Goal: Task Accomplishment & Management: Use online tool/utility

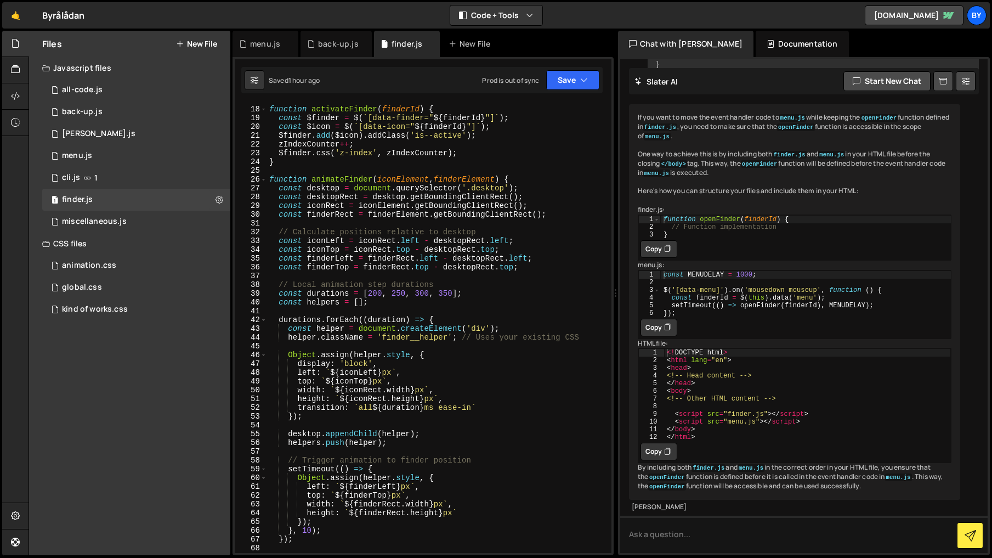
scroll to position [147, 0]
click at [400, 295] on div "function activateFinder ( finderId ) { const $finder = $ ( ` [data-finder=" ${ …" at bounding box center [437, 330] width 340 height 467
type textarea "// Local animation step durations"
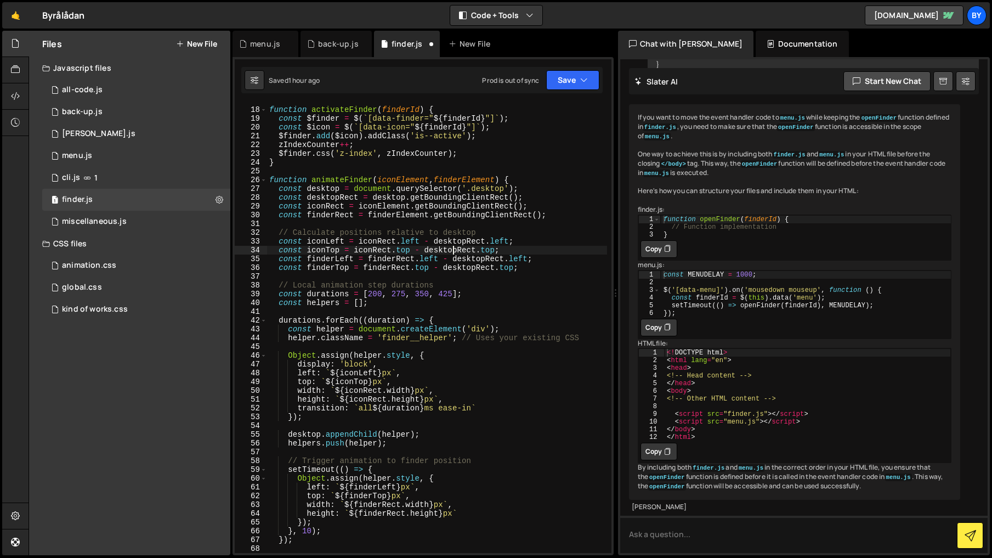
type textarea "// Calculate positions relative to desktop"
type textarea "function animateFinder(iconElement, finderElement) {"
type textarea "function activateFinder(finderId) {"
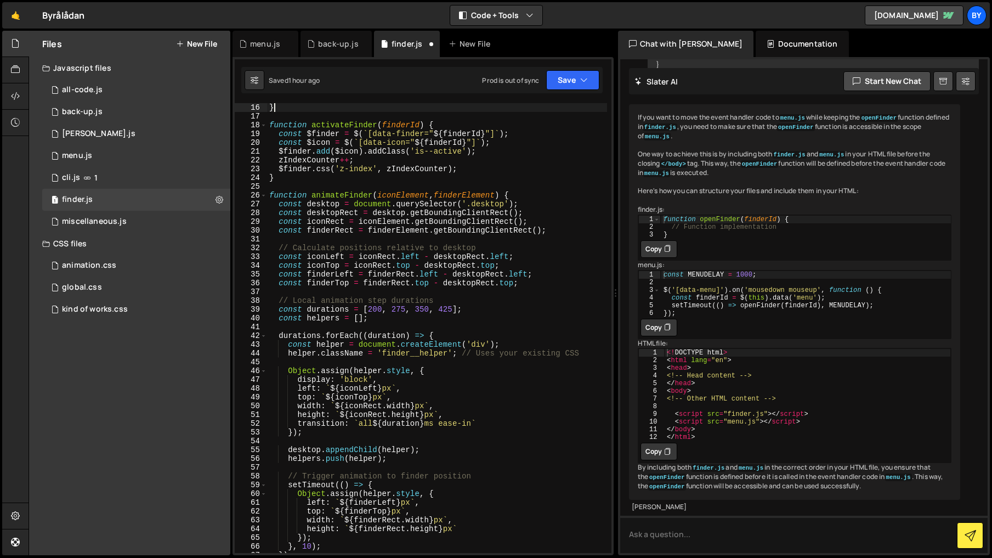
type textarea "function deactivateFinder() {"
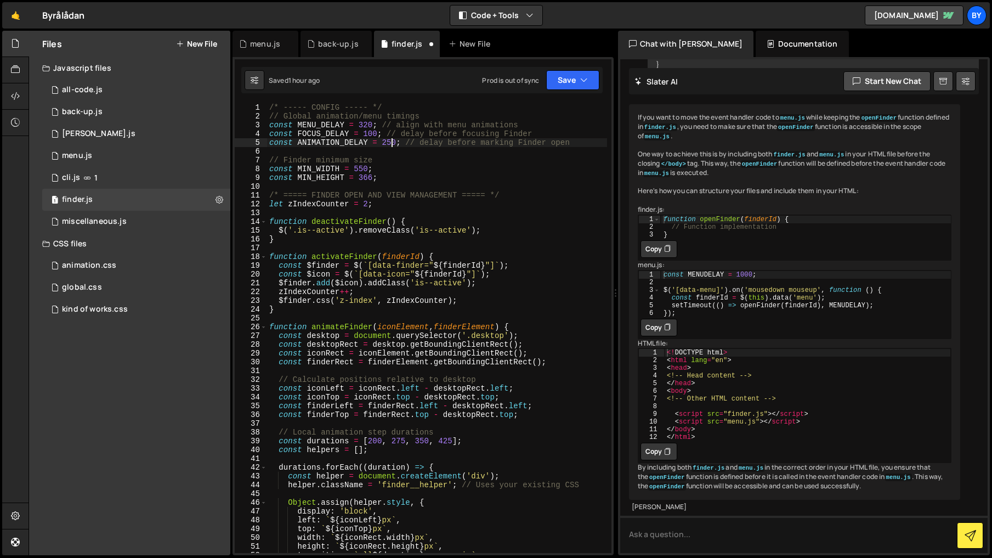
click at [393, 142] on div "/* ----- CONFIG ----- */ // Global animation/menu timings const MENU_DELAY = 32…" at bounding box center [437, 336] width 340 height 467
drag, startPoint x: 393, startPoint y: 142, endPoint x: 408, endPoint y: 152, distance: 18.6
click at [393, 142] on div "/* ----- CONFIG ----- */ // Global animation/menu timings const MENU_DELAY = 32…" at bounding box center [437, 336] width 340 height 467
type textarea "const ANIMATION_DELAY = 350; // delay before marking Finder open"
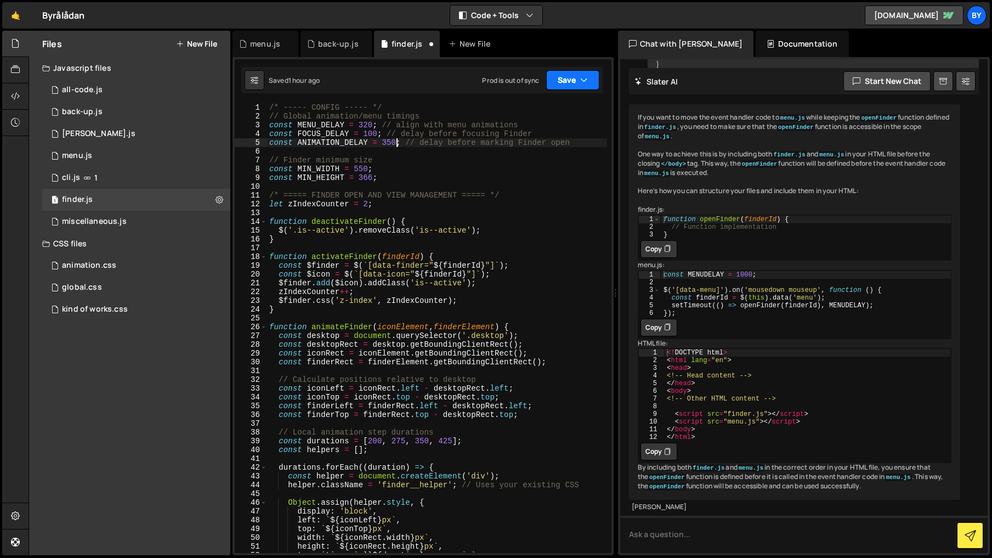
click at [575, 87] on button "Save" at bounding box center [572, 80] width 53 height 20
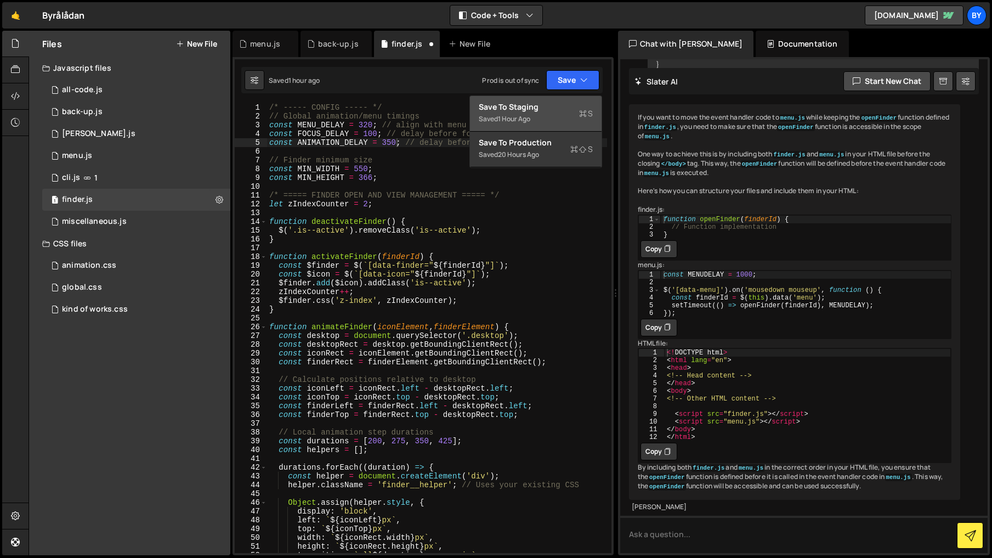
click at [560, 110] on div "Save to Staging S" at bounding box center [536, 106] width 114 height 11
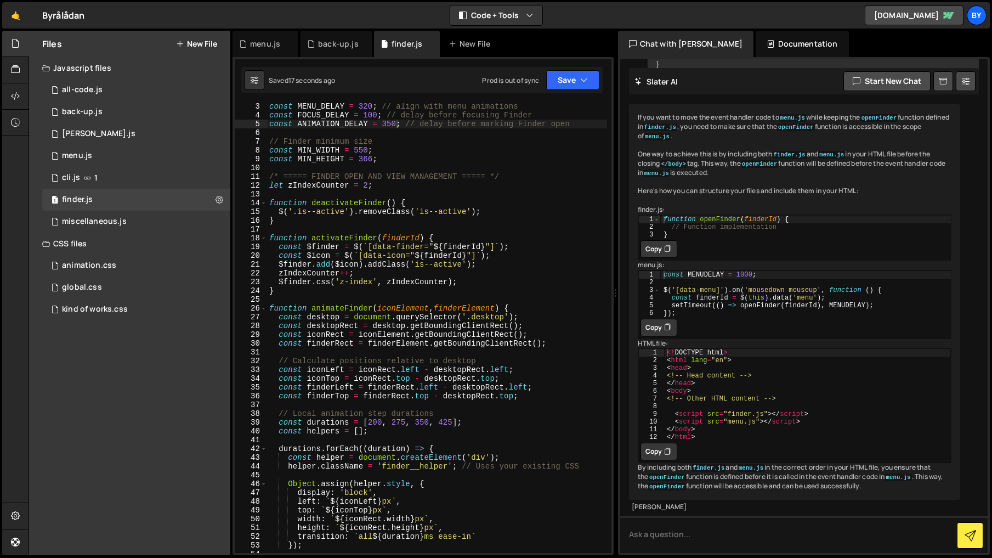
scroll to position [20, 0]
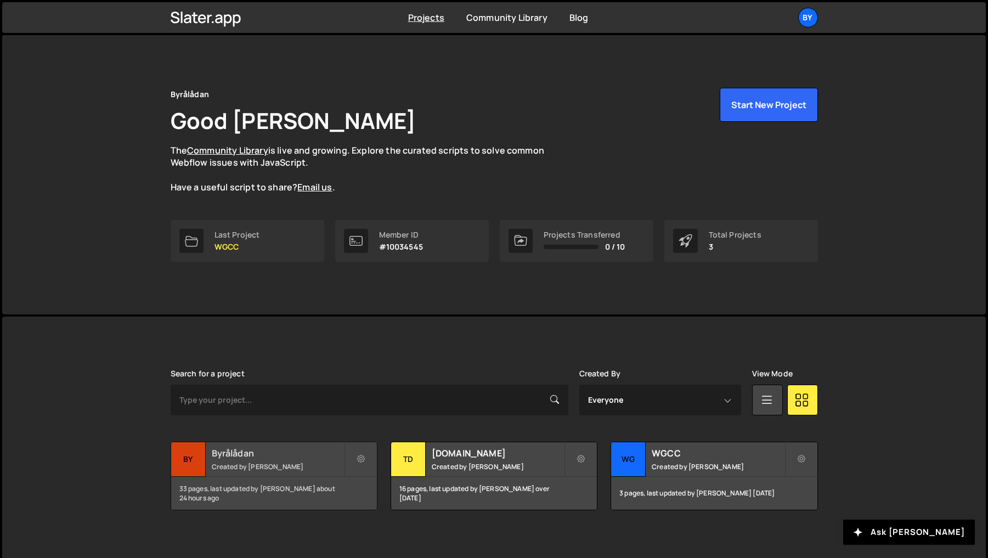
click at [302, 479] on div "33 pages, last updated by Philip Adenskog about 24 hours ago" at bounding box center [274, 493] width 206 height 33
click at [229, 447] on h2 "Byrålådan" at bounding box center [278, 453] width 132 height 12
click at [245, 493] on div "33 pages, last updated by Philip Adenskog about 24 hours ago" at bounding box center [274, 493] width 206 height 33
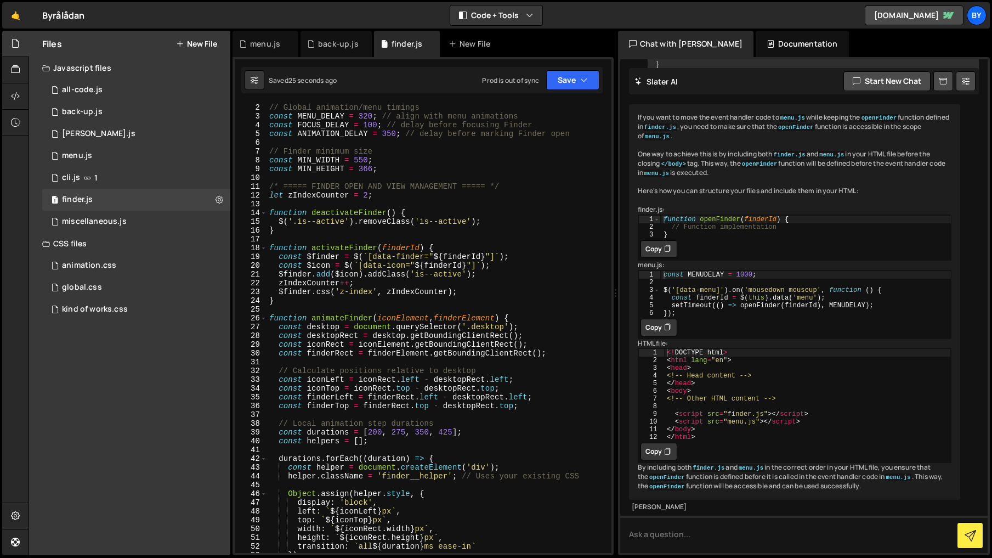
scroll to position [18, 0]
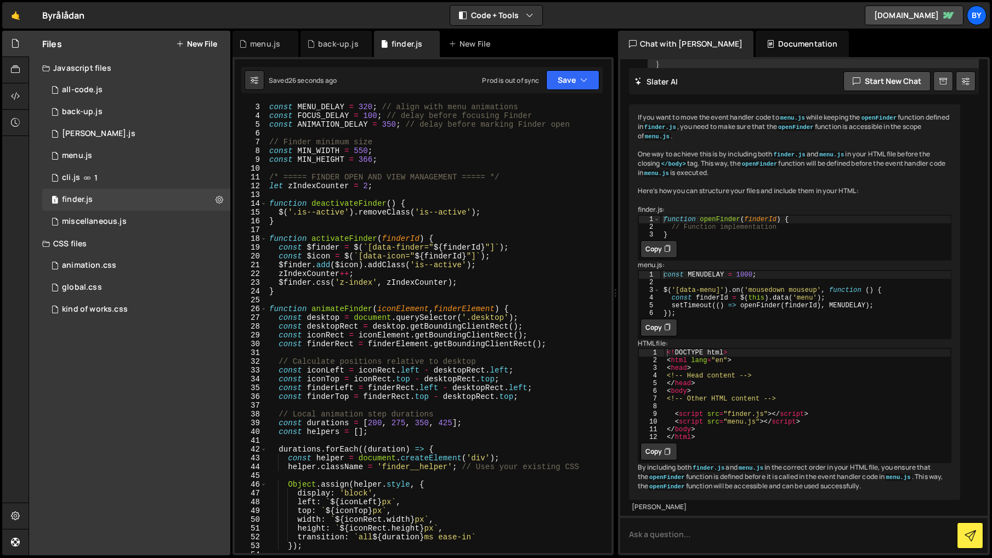
click at [399, 423] on div "const MENU_DELAY = 320 ; // align with menu animations const FOCUS_DELAY = 100 …" at bounding box center [437, 336] width 340 height 467
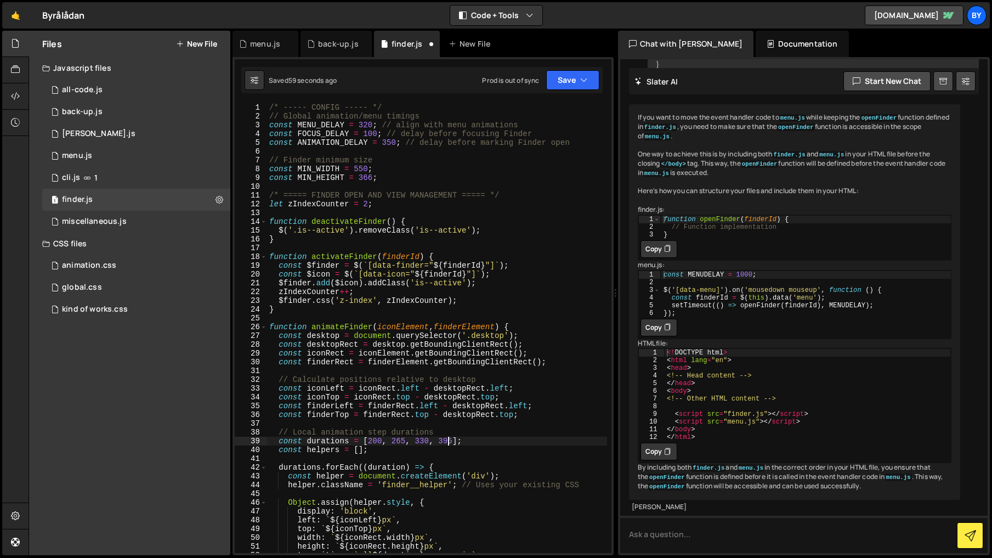
click at [388, 143] on div "/* ----- CONFIG ----- */ // Global animation/menu timings const MENU_DELAY = 32…" at bounding box center [437, 336] width 340 height 467
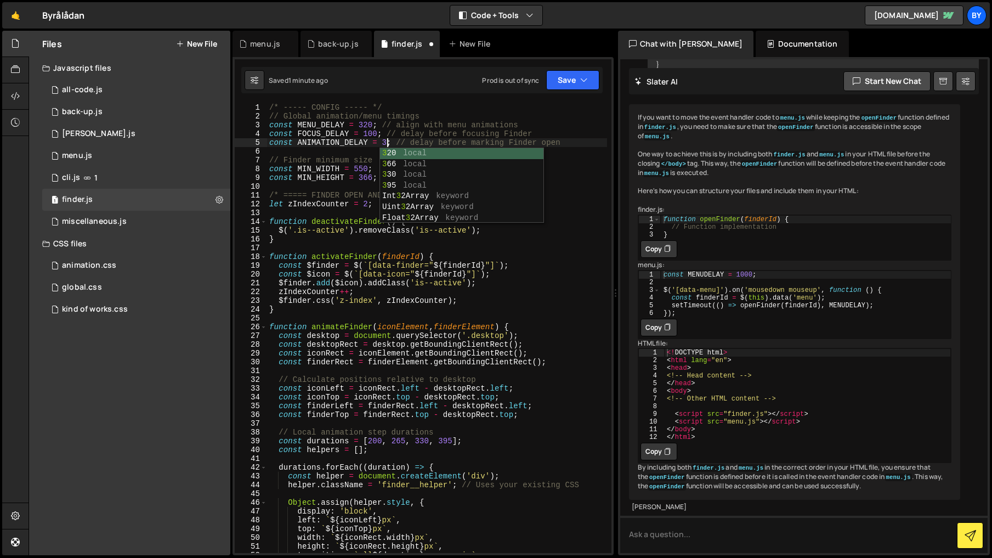
scroll to position [0, 9]
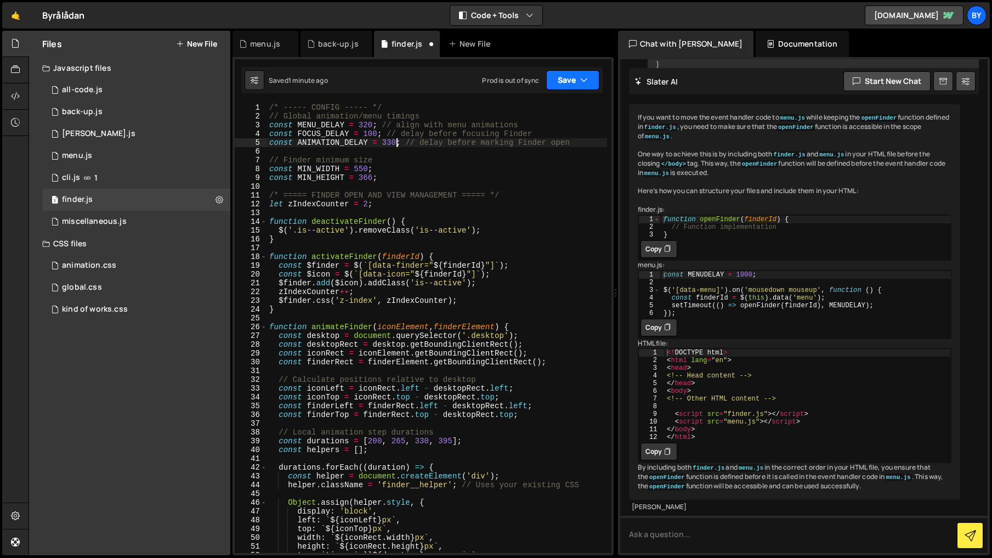
click at [567, 87] on button "Save" at bounding box center [572, 80] width 53 height 20
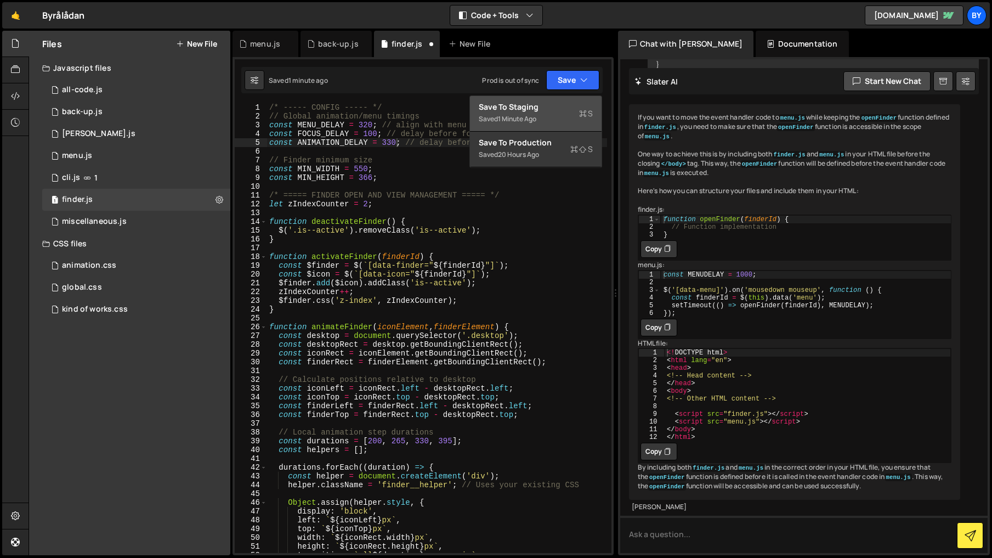
click at [535, 126] on button "Save to Staging S Saved 1 minute ago" at bounding box center [536, 114] width 132 height 36
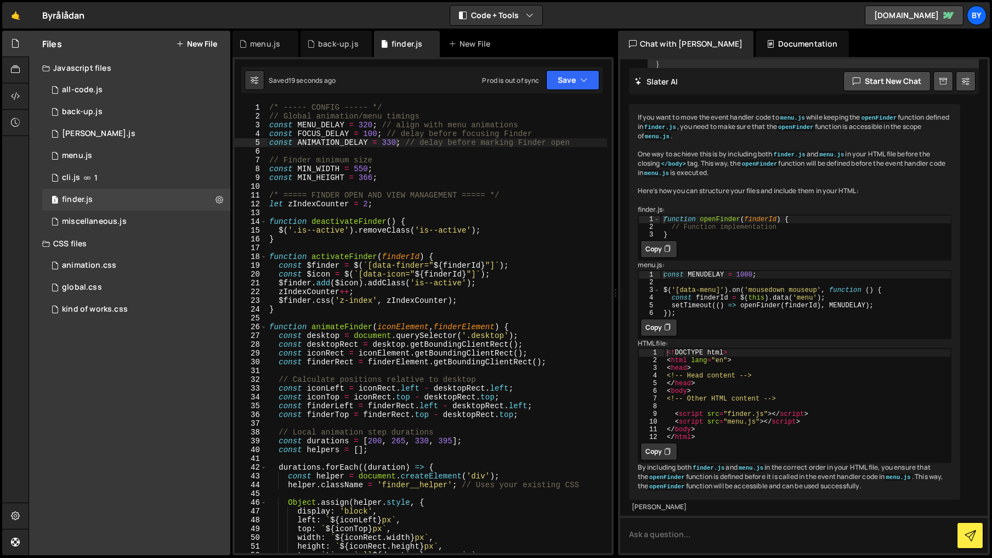
click at [380, 437] on div "/* ----- CONFIG ----- */ // Global animation/menu timings const MENU_DELAY = 32…" at bounding box center [437, 336] width 340 height 467
click at [383, 441] on div "/* ----- CONFIG ----- */ // Global animation/menu timings const MENU_DELAY = 32…" at bounding box center [437, 336] width 340 height 467
click at [564, 77] on button "Save" at bounding box center [572, 80] width 53 height 20
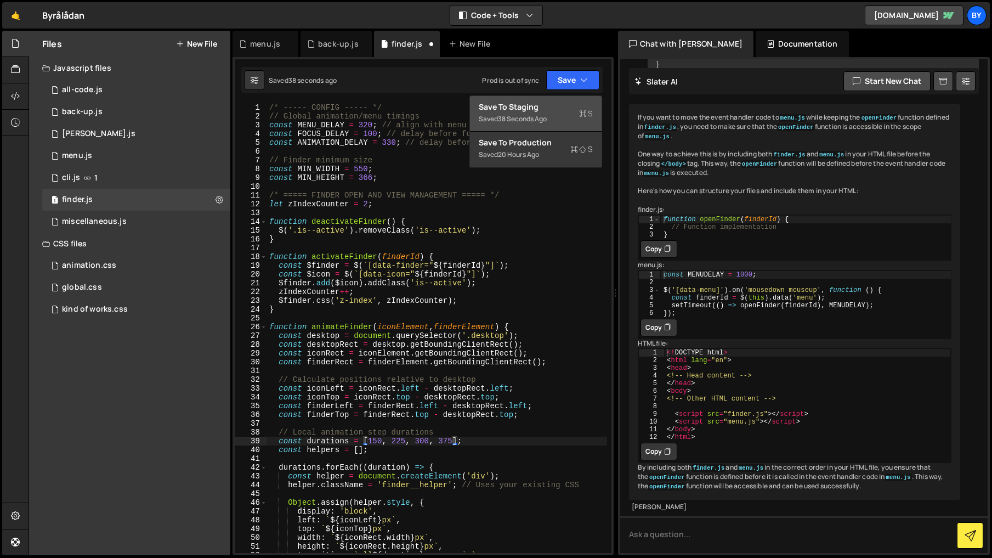
click at [541, 115] on div "38 seconds ago" at bounding box center [522, 118] width 49 height 9
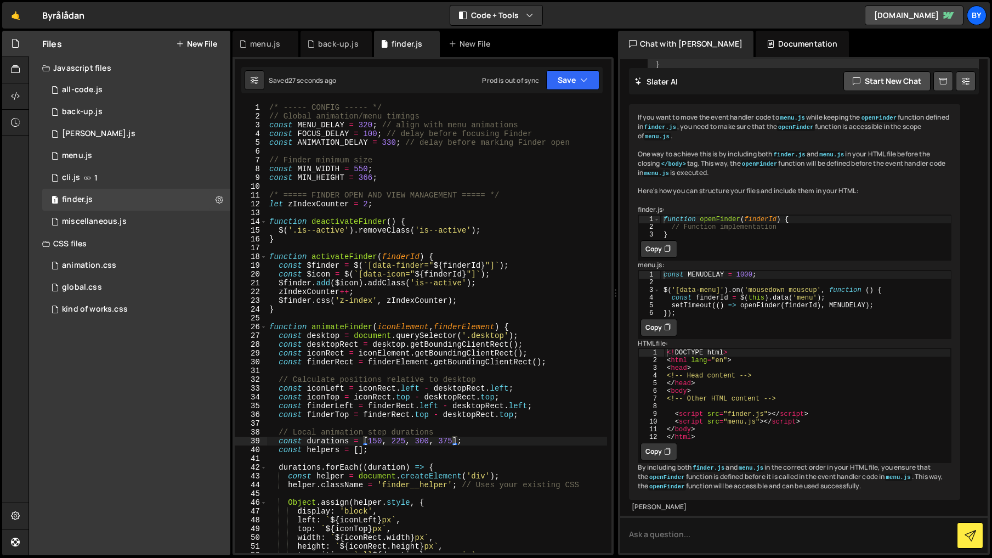
click at [401, 441] on div "/* ----- CONFIG ----- */ // Global animation/menu timings const MENU_DELAY = 32…" at bounding box center [437, 336] width 340 height 467
click at [554, 69] on div "Saved 48 seconds ago Prod is out of sync Upgrade to Edit Save Save to Staging S…" at bounding box center [421, 80] width 361 height 26
click at [553, 80] on button "Save" at bounding box center [572, 80] width 53 height 20
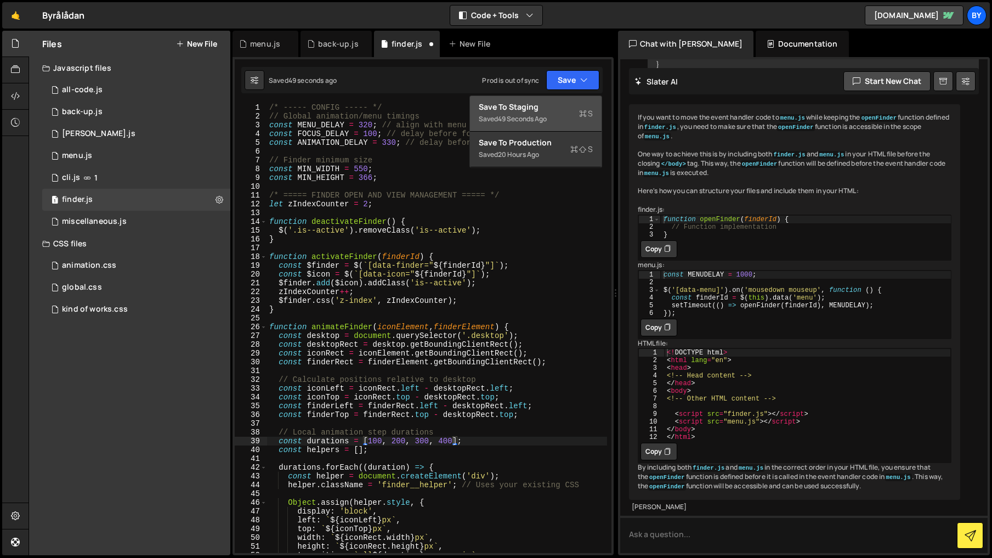
click at [516, 109] on div "Save to Staging S" at bounding box center [536, 106] width 114 height 11
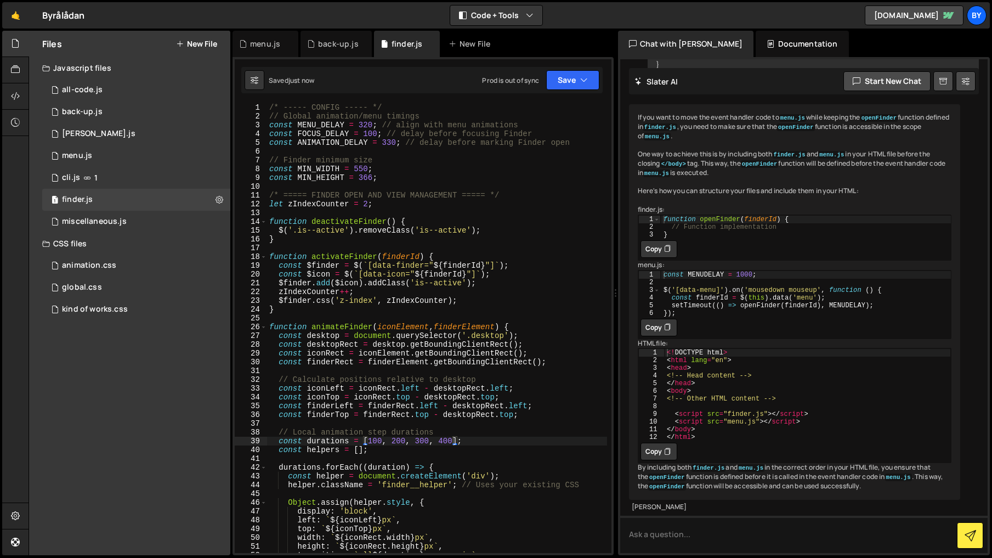
click at [378, 440] on div "/* ----- CONFIG ----- */ // Global animation/menu timings const MENU_DELAY = 32…" at bounding box center [437, 336] width 340 height 467
click at [370, 444] on div "/* ----- CONFIG ----- */ // Global animation/menu timings const MENU_DELAY = 32…" at bounding box center [437, 336] width 340 height 467
click at [376, 444] on div "/* ----- CONFIG ----- */ // Global animation/menu timings const MENU_DELAY = 32…" at bounding box center [437, 336] width 340 height 467
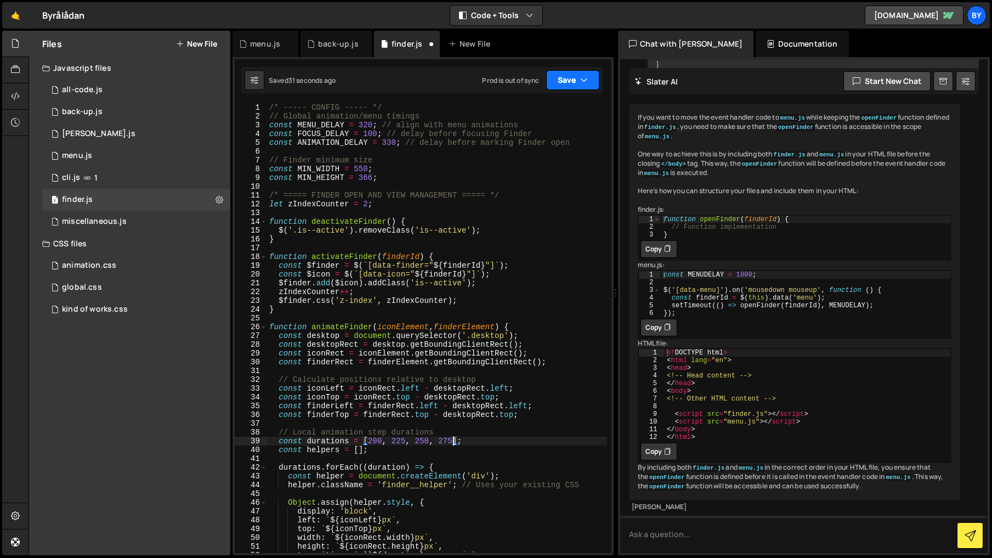
click at [581, 80] on icon "button" at bounding box center [584, 80] width 8 height 11
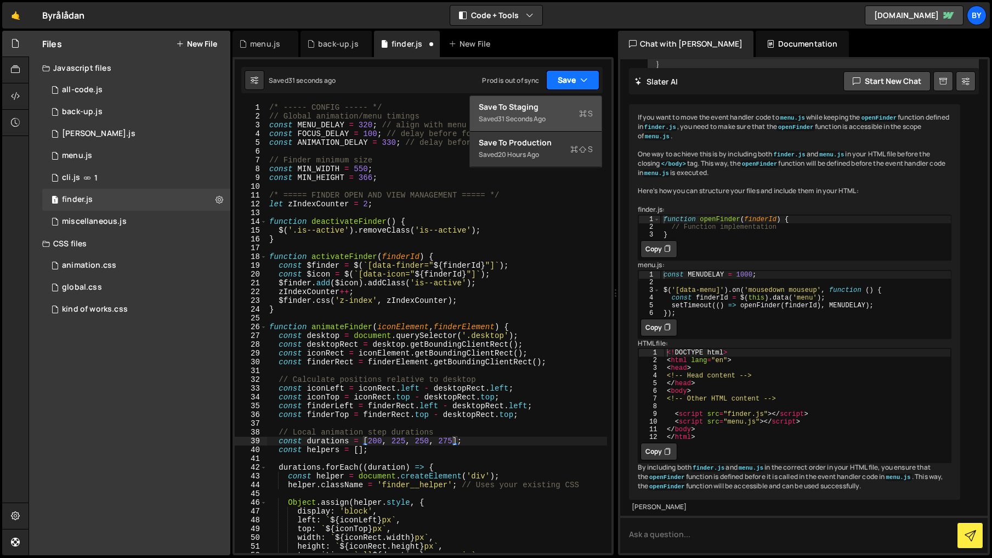
click at [554, 108] on div "Save to Staging S" at bounding box center [536, 106] width 114 height 11
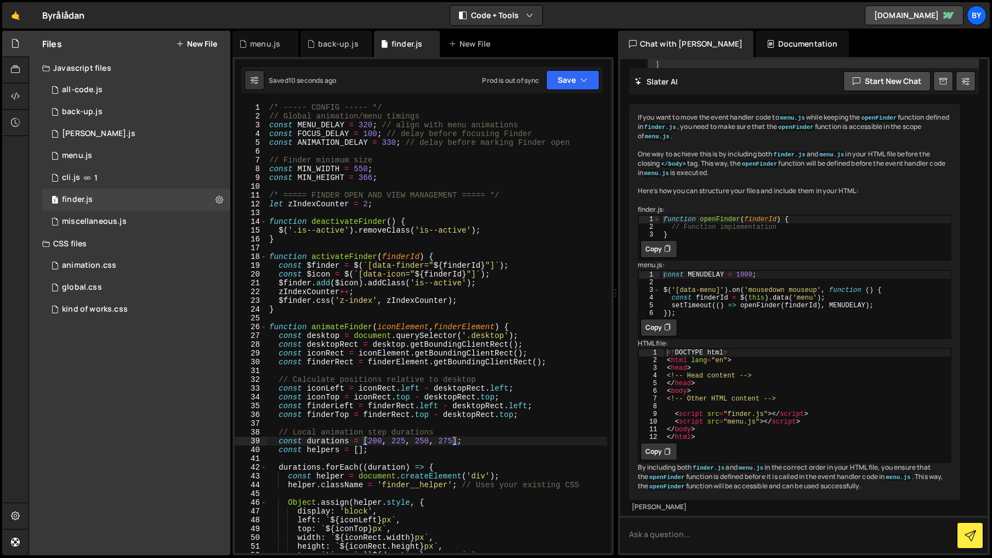
click at [399, 442] on div "/* ----- CONFIG ----- */ // Global animation/menu timings const MENU_DELAY = 32…" at bounding box center [437, 336] width 340 height 467
click at [587, 79] on icon "button" at bounding box center [584, 80] width 8 height 11
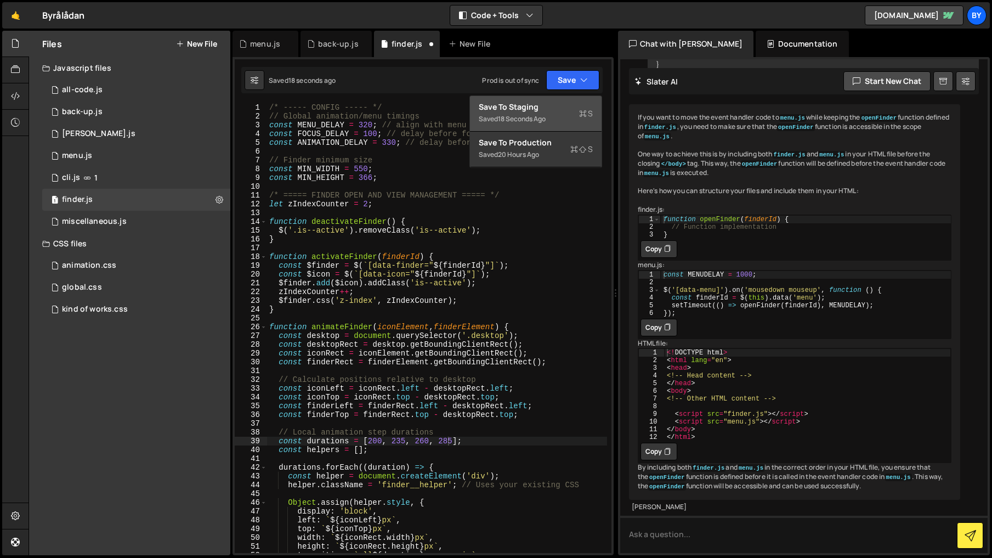
click at [559, 101] on div "Save to Staging S" at bounding box center [536, 106] width 114 height 11
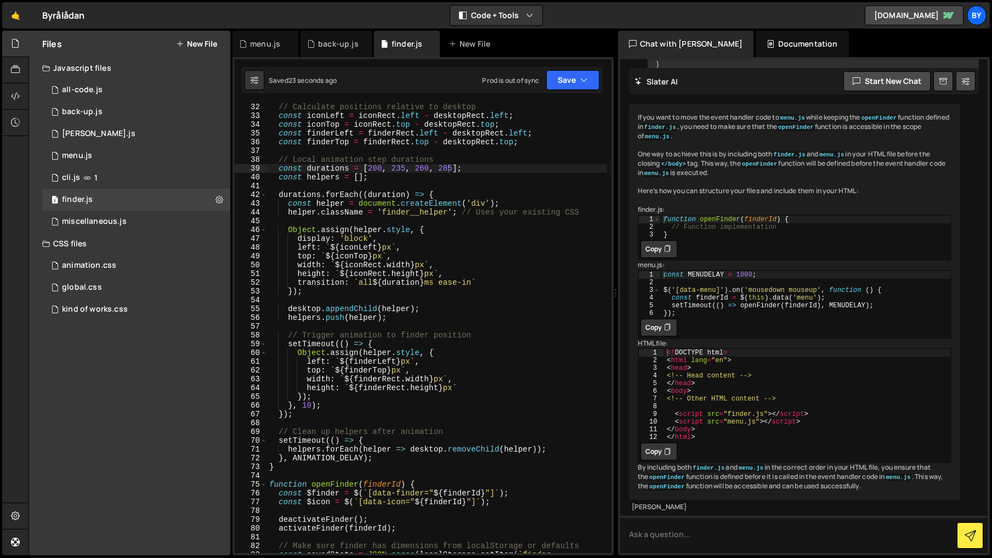
scroll to position [285, 0]
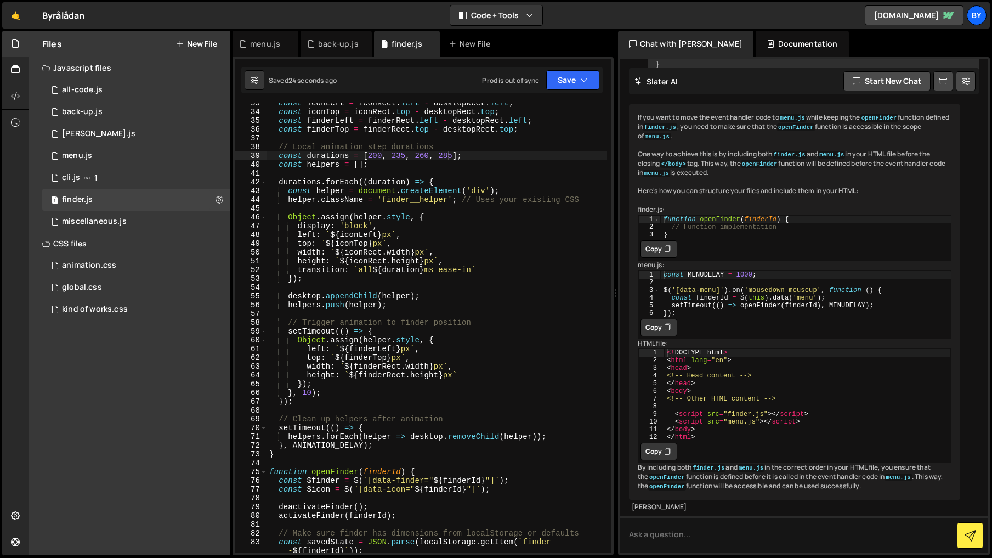
click at [473, 271] on div "const iconLeft = iconRect . left - desktopRect . left ; const iconTop = iconRec…" at bounding box center [437, 332] width 340 height 467
click at [564, 72] on button "Save" at bounding box center [572, 80] width 53 height 20
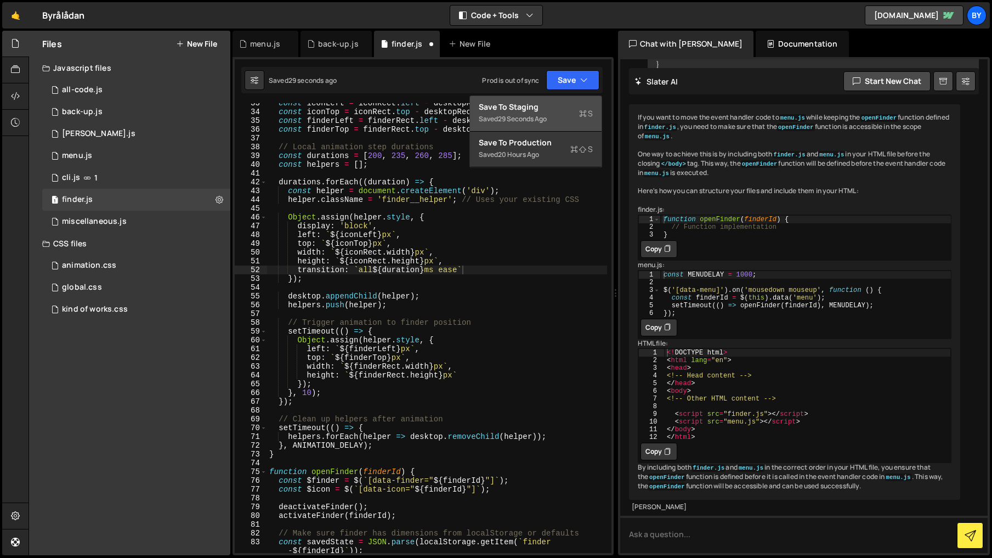
click at [533, 111] on div "Save to Staging S" at bounding box center [536, 106] width 114 height 11
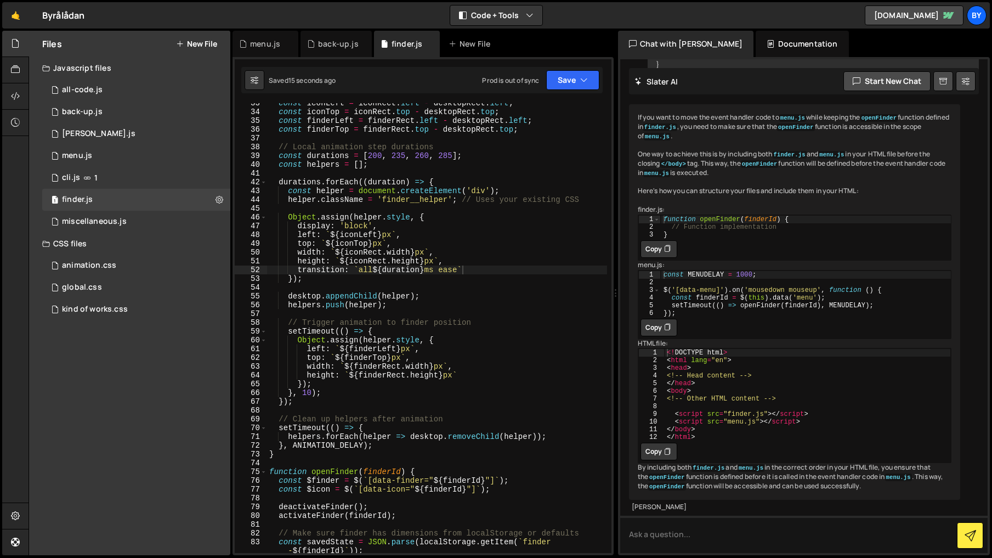
click at [387, 265] on div "const iconLeft = iconRect . left - desktopRect . left ; const iconTop = iconRec…" at bounding box center [437, 332] width 340 height 467
click at [397, 161] on div "const iconLeft = iconRect . left - desktopRect . left ; const iconTop = iconRec…" at bounding box center [437, 332] width 340 height 467
click at [401, 154] on div "const iconLeft = iconRect . left - desktopRect . left ; const iconTop = iconRec…" at bounding box center [437, 332] width 340 height 467
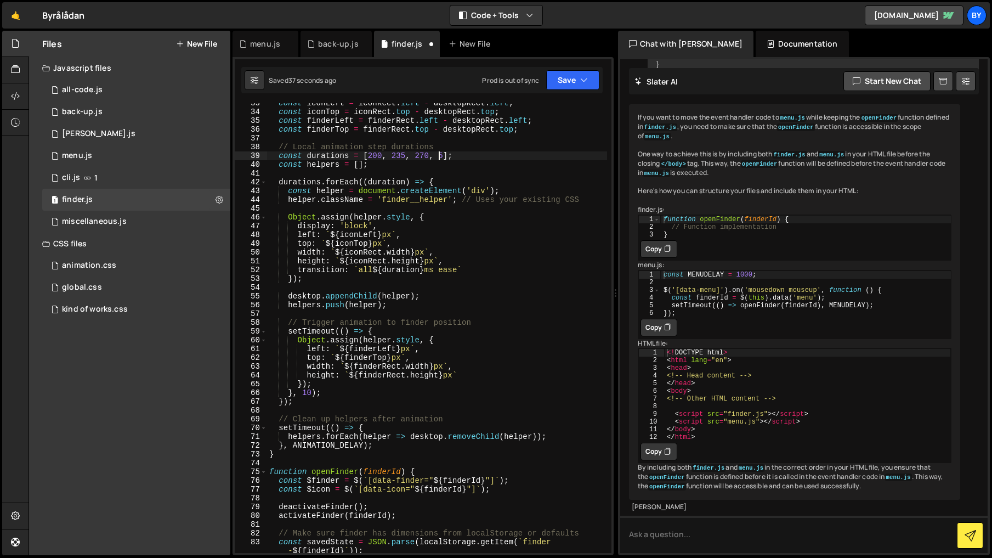
scroll to position [0, 12]
click at [570, 72] on button "Save" at bounding box center [572, 80] width 53 height 20
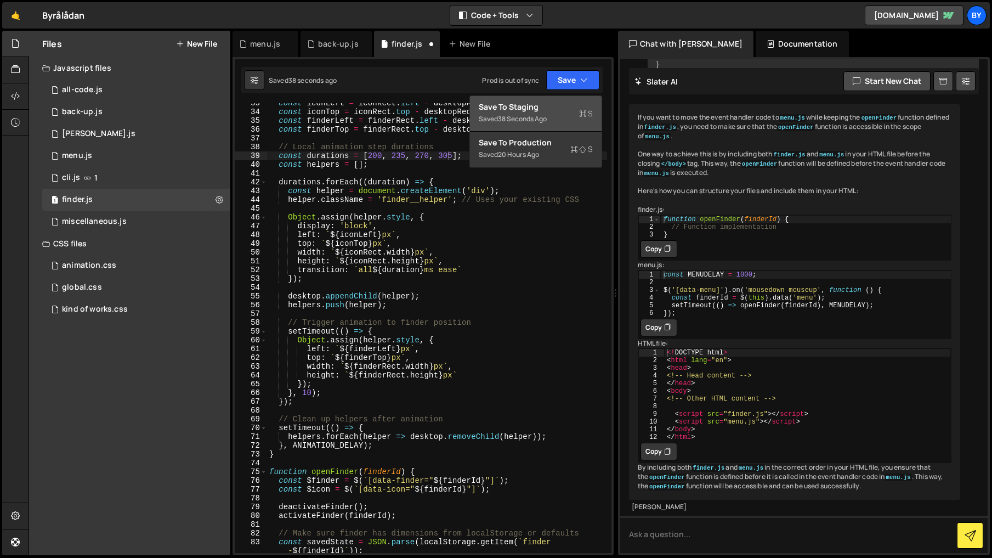
click at [545, 109] on div "Save to Staging S" at bounding box center [536, 106] width 114 height 11
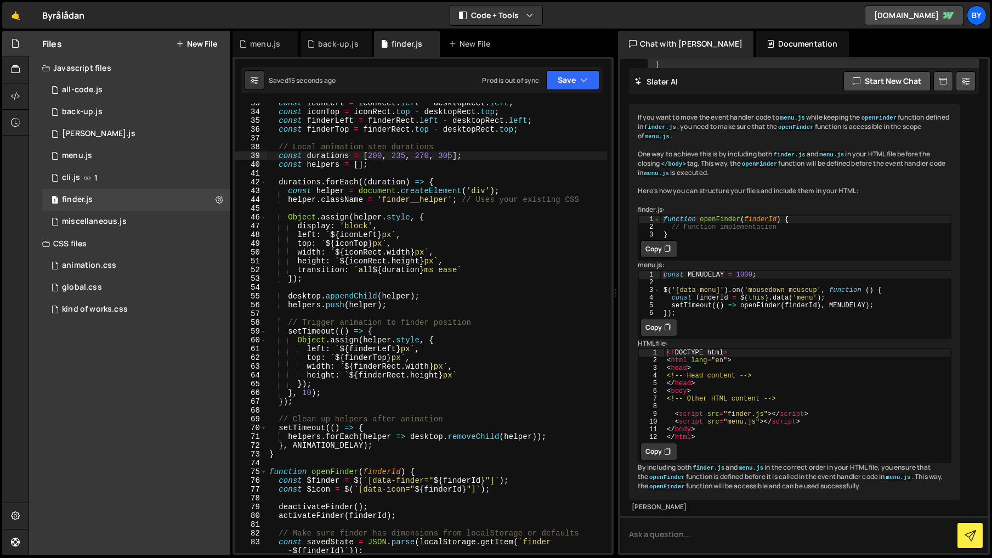
click at [404, 156] on div "const iconLeft = iconRect . left - desktopRect . left ; const iconTop = iconRec…" at bounding box center [437, 332] width 340 height 467
click at [583, 75] on icon "button" at bounding box center [584, 80] width 8 height 11
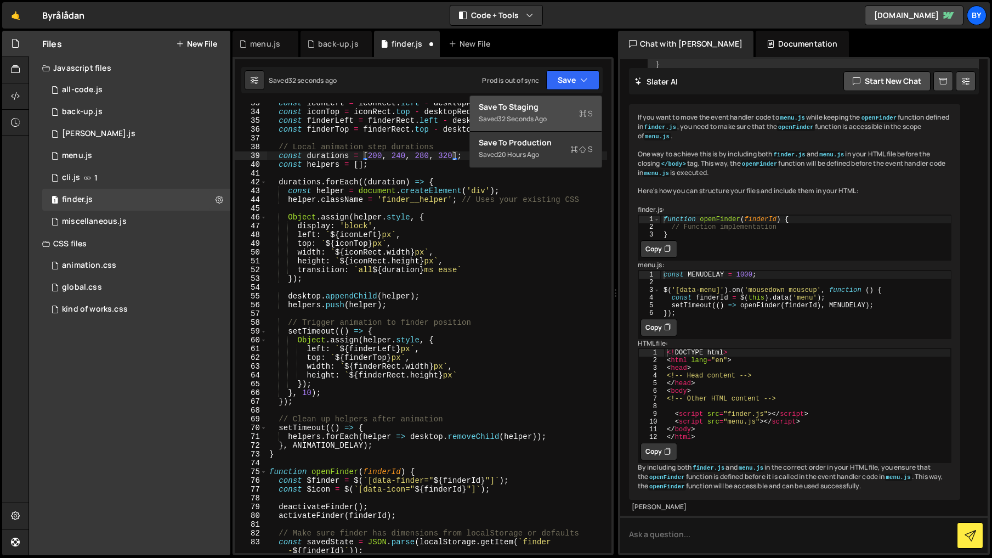
click at [549, 107] on div "Save to Staging S" at bounding box center [536, 106] width 114 height 11
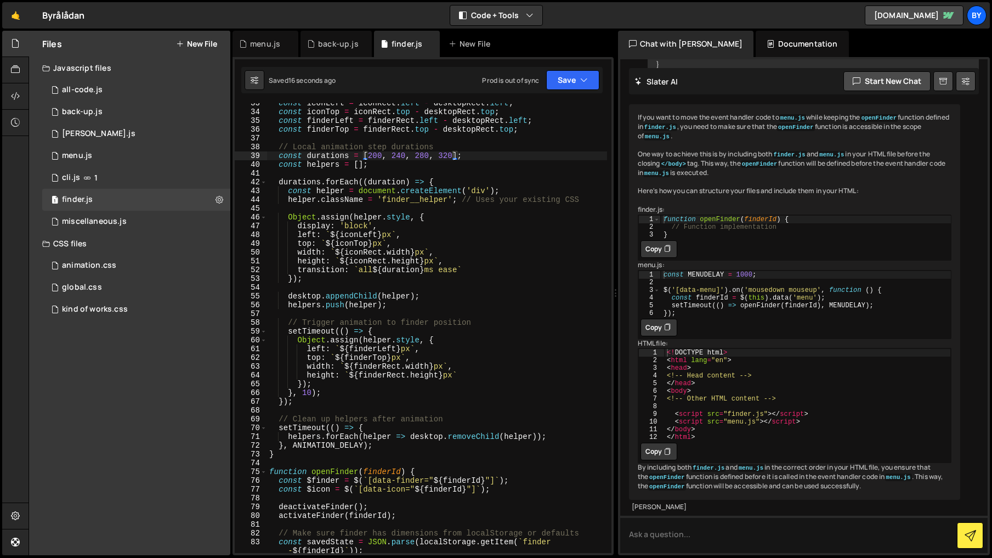
click at [403, 151] on div "const iconLeft = iconRect . left - desktopRect . left ; const iconTop = iconRec…" at bounding box center [437, 332] width 340 height 467
click at [401, 157] on div "const iconLeft = iconRect . left - desktopRect . left ; const iconTop = iconRec…" at bounding box center [437, 332] width 340 height 467
click at [573, 80] on button "Save" at bounding box center [572, 80] width 53 height 20
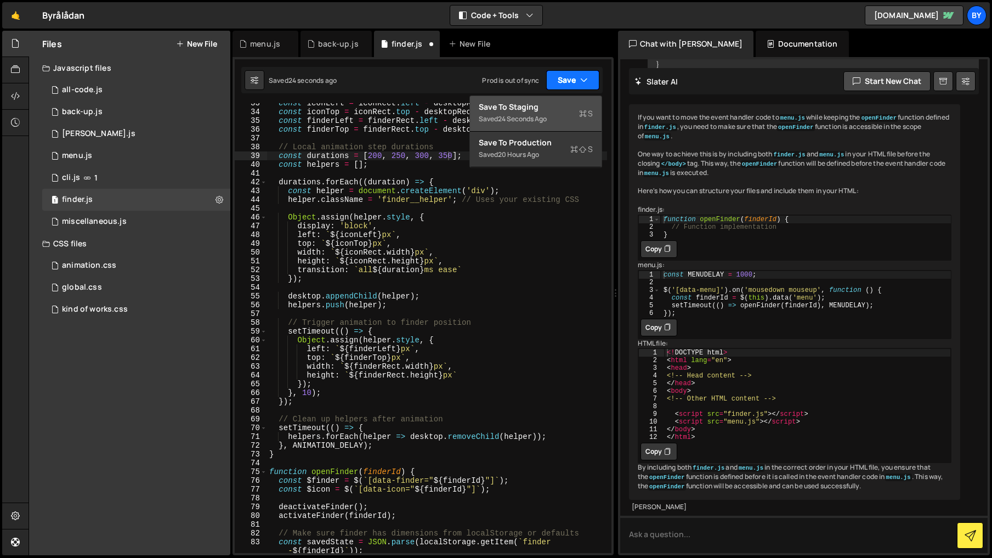
click at [540, 105] on div "Save to Staging S" at bounding box center [536, 106] width 114 height 11
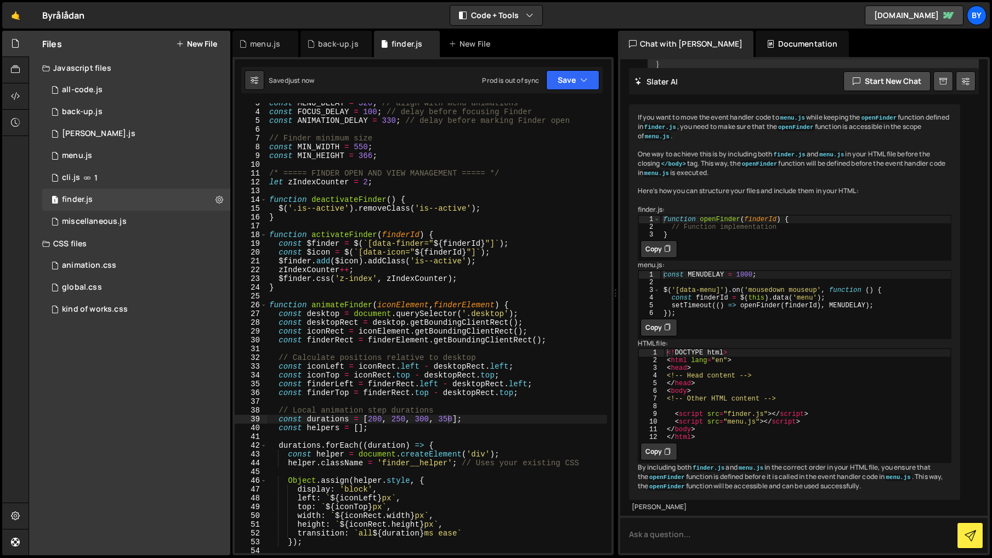
scroll to position [0, 0]
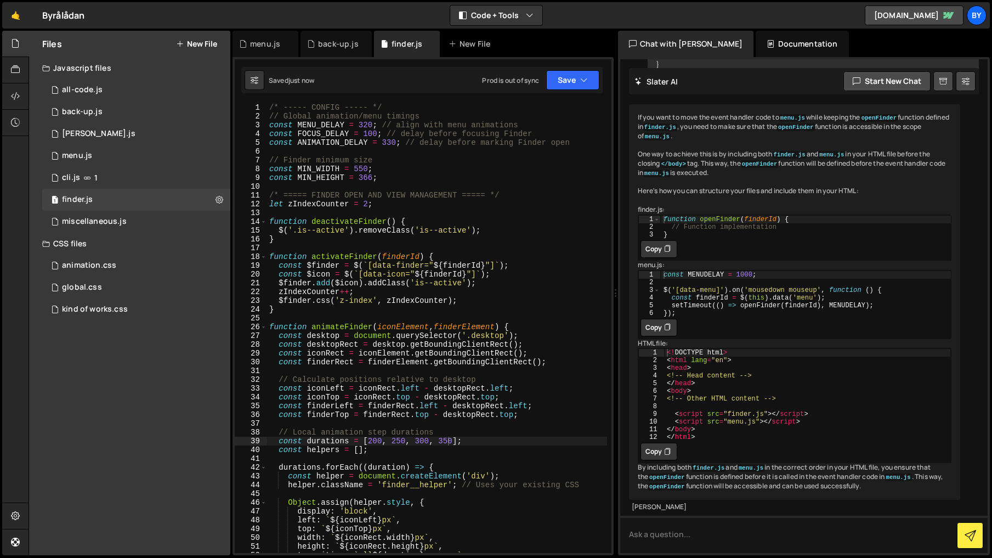
click at [393, 143] on div "/* ----- CONFIG ----- */ // Global animation/menu timings const MENU_DELAY = 32…" at bounding box center [437, 336] width 340 height 467
click at [559, 86] on button "Save" at bounding box center [572, 80] width 53 height 20
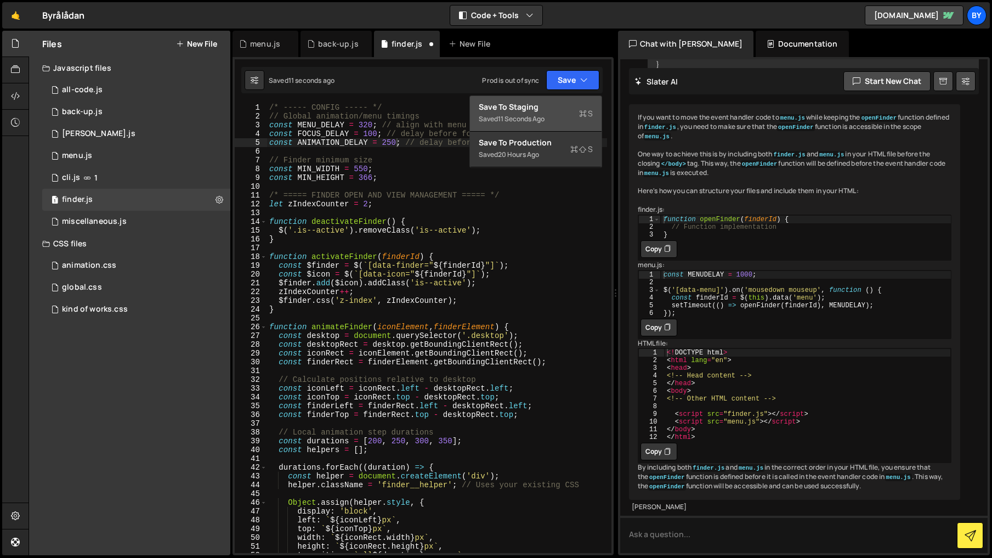
click at [552, 102] on div "Save to Staging S" at bounding box center [536, 106] width 114 height 11
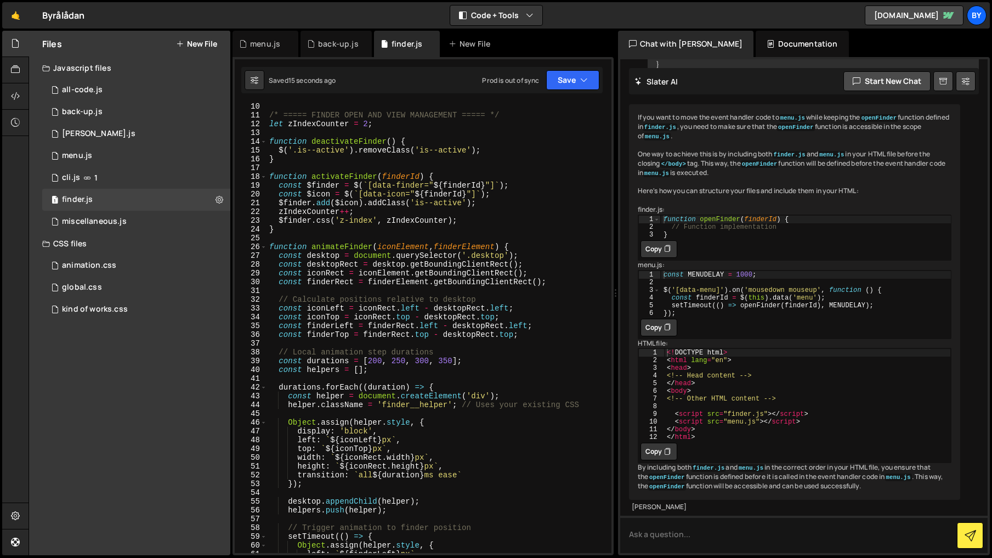
scroll to position [105, 0]
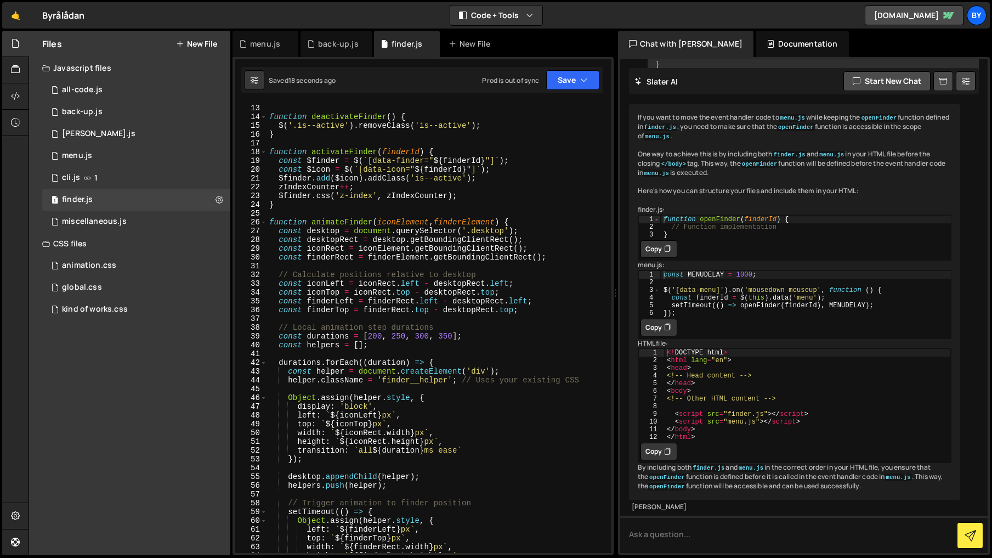
click at [584, 64] on div "const ANIMATION_DELAY = 250; // delay before marking Finder open 12 13 14 15 16…" at bounding box center [423, 306] width 381 height 498
click at [578, 75] on button "Save" at bounding box center [572, 80] width 53 height 20
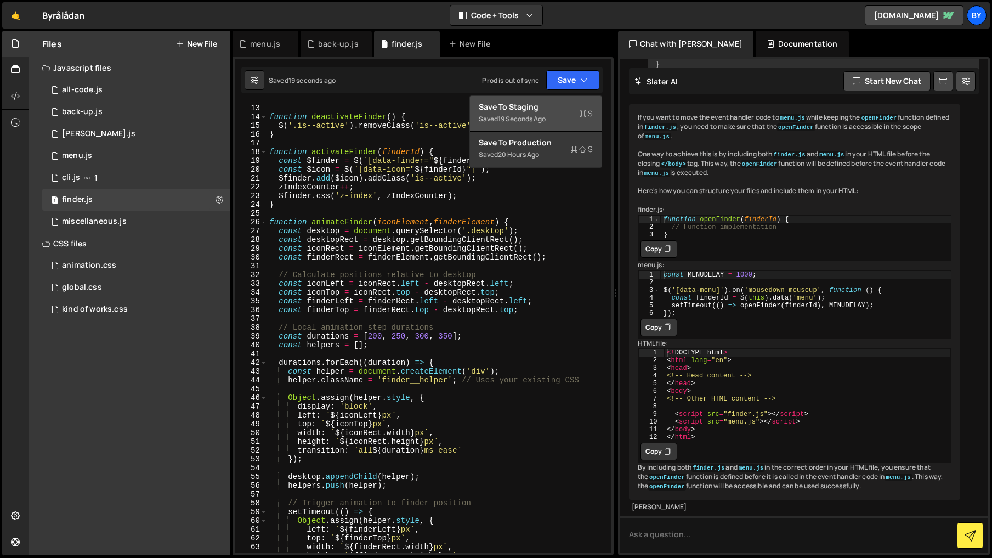
click at [547, 102] on div "Save to Staging S" at bounding box center [536, 106] width 114 height 11
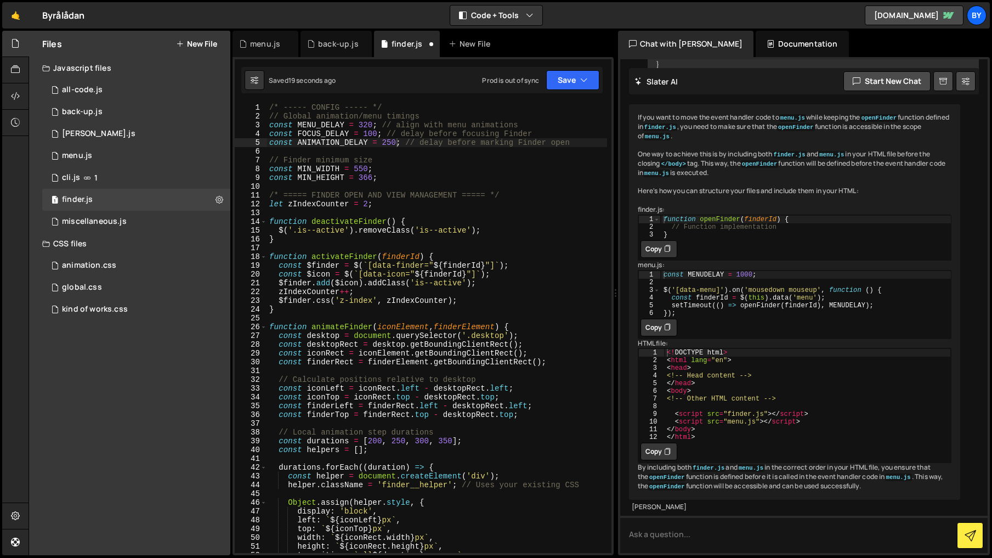
scroll to position [0, 0]
click at [394, 142] on div "/* ----- CONFIG ----- */ // Global animation/menu timings const MENU_DELAY = 32…" at bounding box center [437, 336] width 340 height 467
type textarea "const ANIMATION_DELAY = 275; // delay before marking Finder open"
click at [580, 80] on icon "button" at bounding box center [584, 80] width 8 height 11
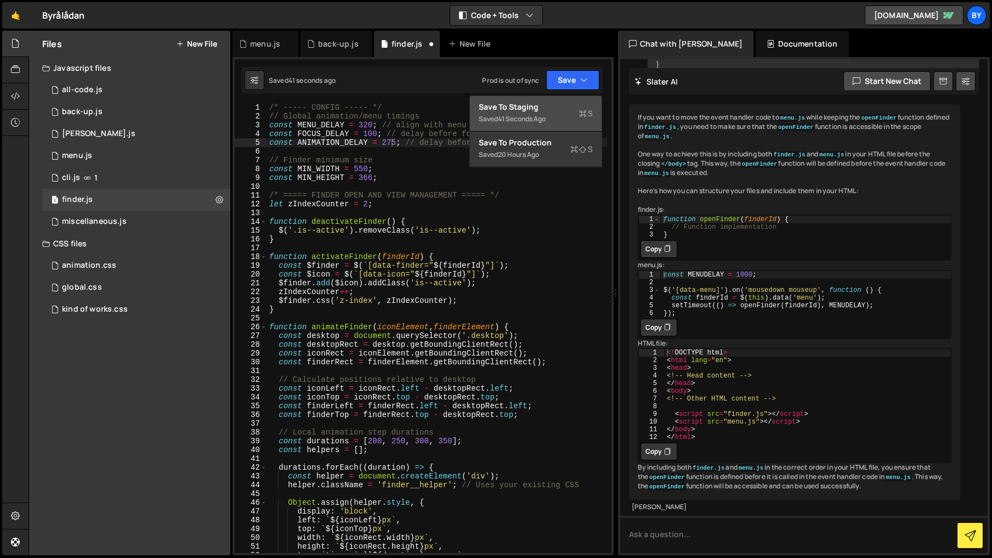
click at [565, 105] on div "Save to Staging S" at bounding box center [536, 106] width 114 height 11
